Goal: Transaction & Acquisition: Purchase product/service

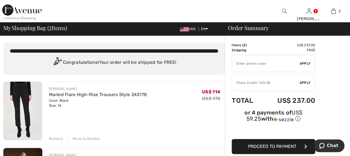
click at [284, 10] on img at bounding box center [284, 11] width 5 height 7
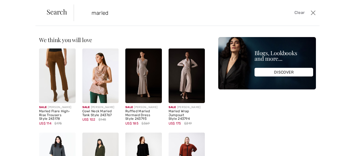
type input "marled"
click at [49, 81] on img at bounding box center [57, 76] width 37 height 55
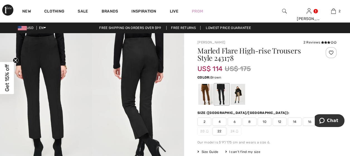
click at [204, 99] on div at bounding box center [205, 94] width 14 height 21
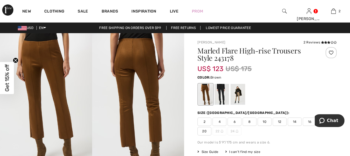
click at [293, 120] on span "14" at bounding box center [295, 122] width 14 height 8
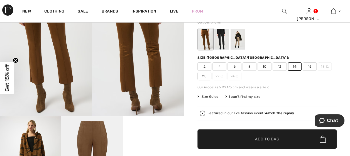
scroll to position [56, 0]
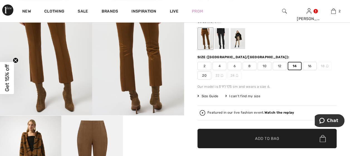
click at [275, 138] on span "Add to Bag" at bounding box center [267, 139] width 24 height 6
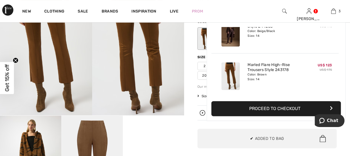
scroll to position [0, 0]
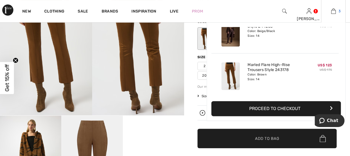
click at [332, 11] on img at bounding box center [333, 11] width 5 height 7
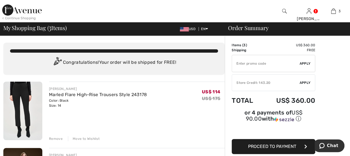
click at [57, 137] on div "Remove" at bounding box center [56, 138] width 14 height 5
